Goal: Information Seeking & Learning: Learn about a topic

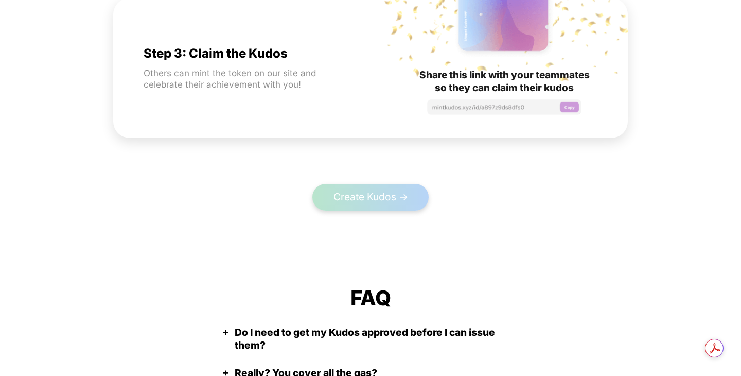
scroll to position [2019, 0]
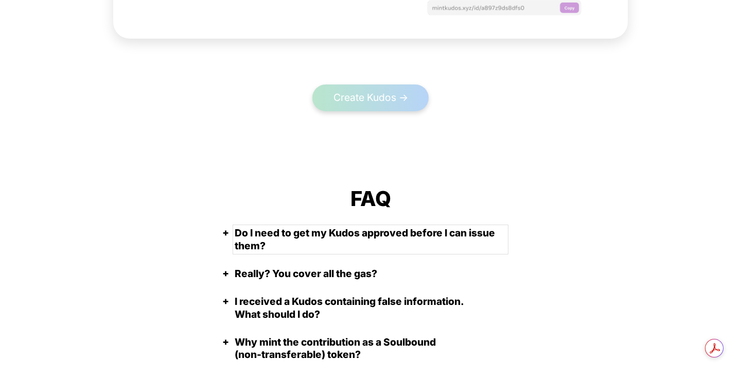
click at [395, 231] on summary "Do I need to get my Kudos approved before I can issue them?" at bounding box center [371, 239] width 272 height 26
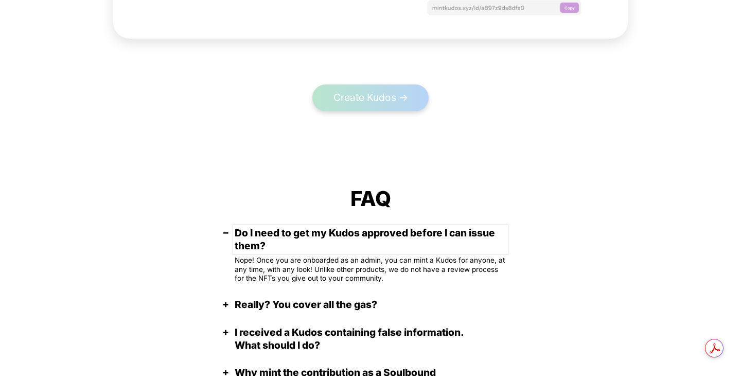
click at [395, 231] on summary "Do I need to get my Kudos approved before I can issue them?" at bounding box center [371, 239] width 272 height 26
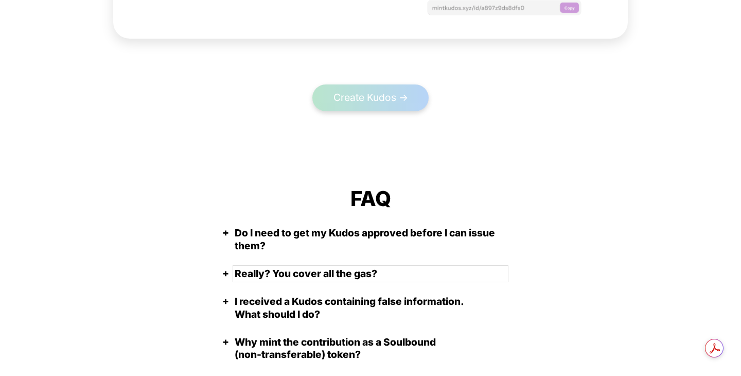
click at [346, 271] on summary "Really? You cover all the gas?" at bounding box center [371, 273] width 272 height 13
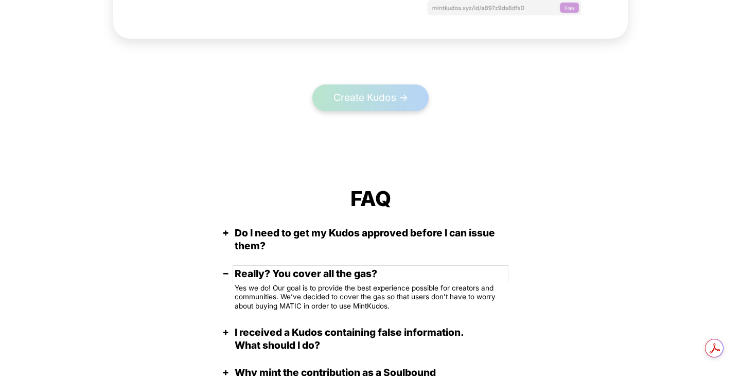
click at [346, 271] on summary "Really? You cover all the gas?" at bounding box center [371, 273] width 272 height 13
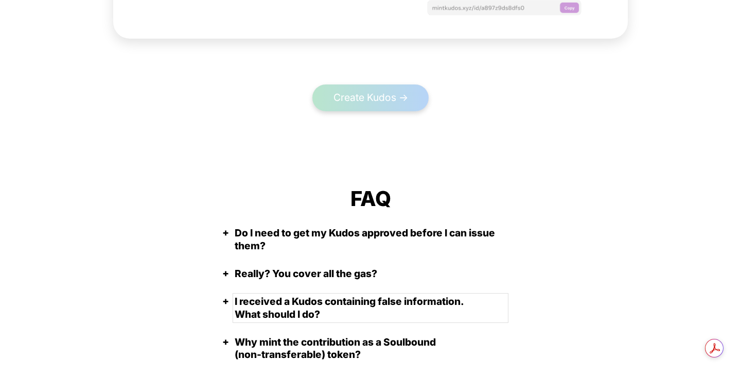
click at [340, 313] on summary "I received a Kudos containing false information. What should I do?" at bounding box center [371, 308] width 272 height 26
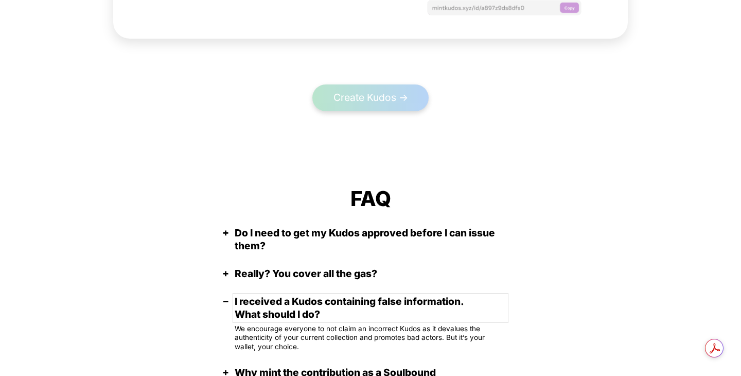
click at [344, 301] on summary "I received a Kudos containing false information. What should I do?" at bounding box center [371, 308] width 272 height 26
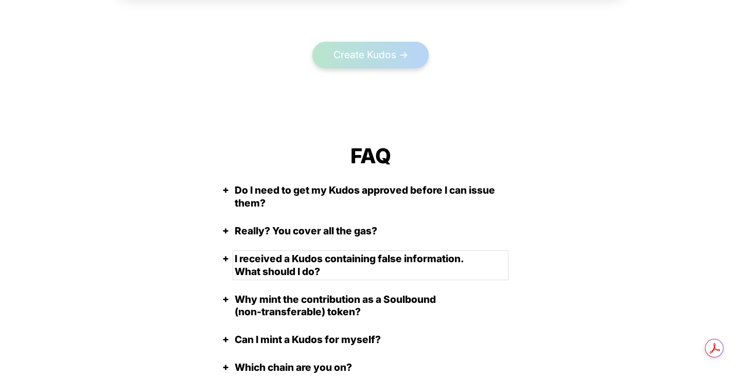
scroll to position [2062, 0]
click at [344, 301] on summary "Why mint the contribution as a Soulbound (non-transferable) token?" at bounding box center [371, 305] width 272 height 26
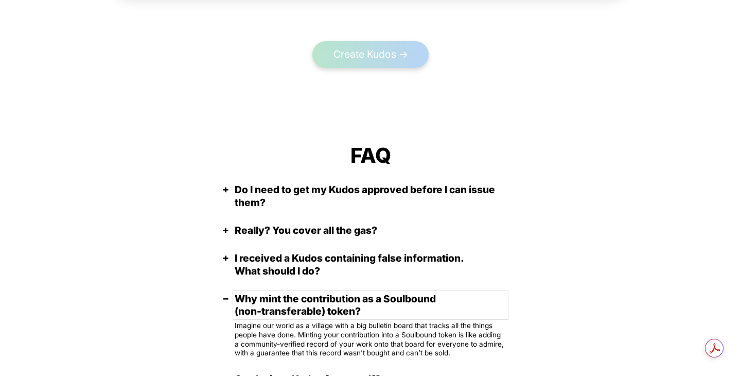
click at [345, 306] on summary "Why mint the contribution as a Soulbound (non-transferable) token?" at bounding box center [371, 305] width 272 height 26
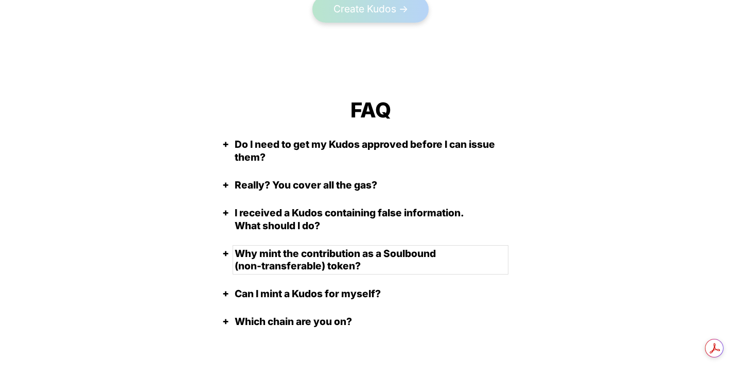
scroll to position [2113, 0]
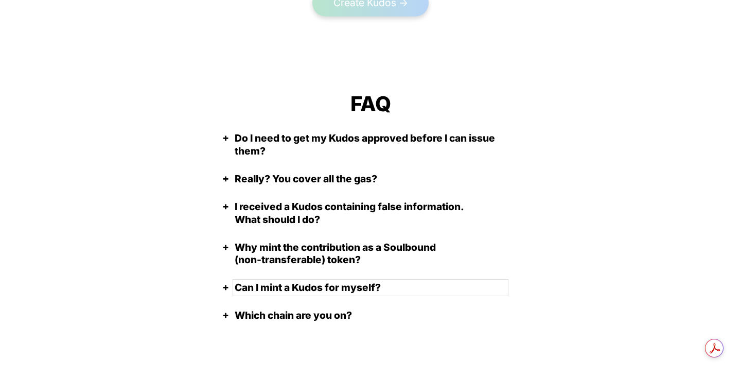
click at [343, 294] on summary "Can I mint a Kudos for myself?" at bounding box center [371, 287] width 272 height 13
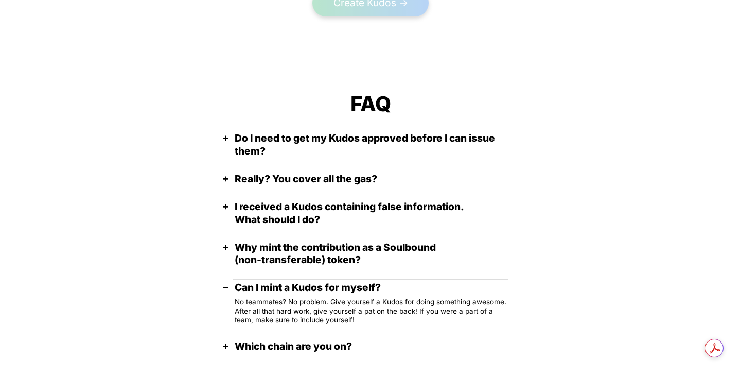
click at [343, 294] on summary "Can I mint a Kudos for myself?" at bounding box center [371, 287] width 272 height 13
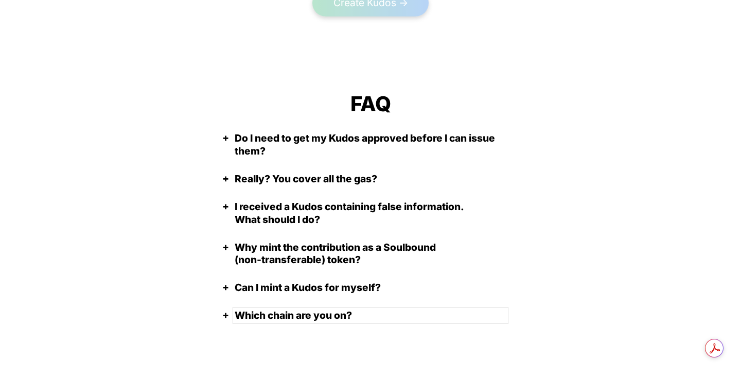
click at [334, 317] on summary "Which chain are you on?" at bounding box center [371, 315] width 272 height 13
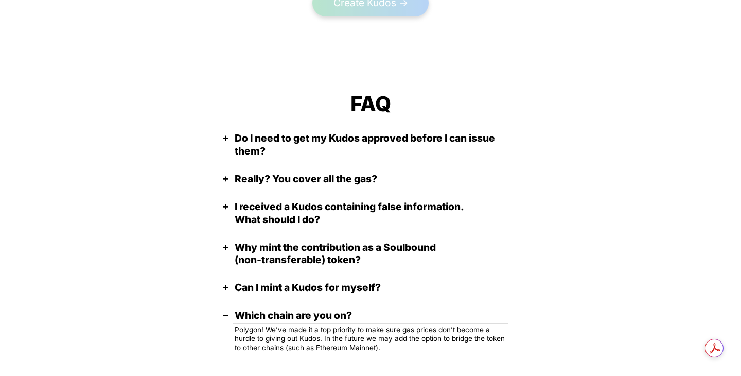
click at [349, 309] on summary "Which chain are you on?" at bounding box center [371, 315] width 272 height 13
